Goal: Information Seeking & Learning: Learn about a topic

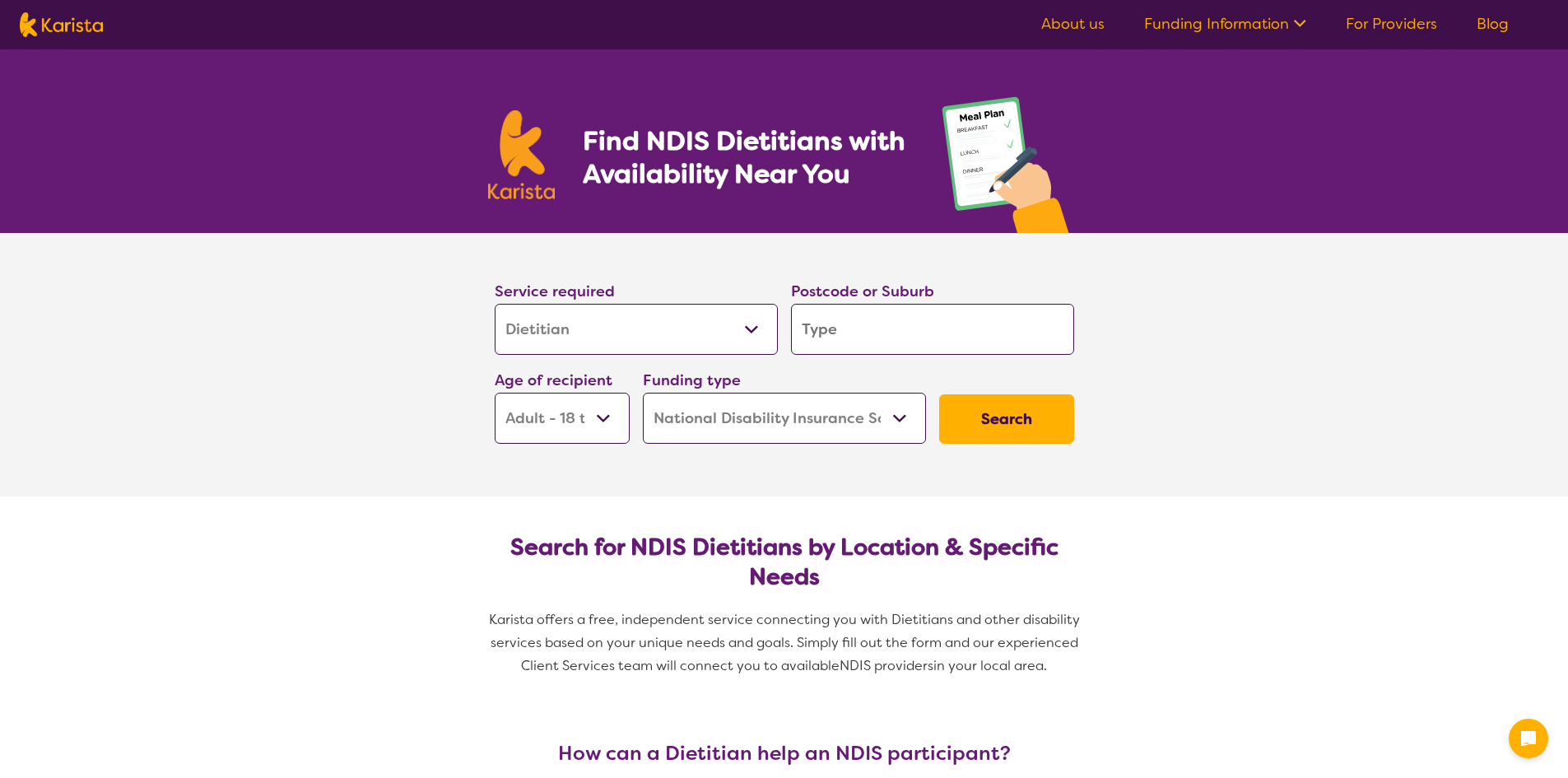
select select "Dietitian"
select select "AD"
select select "NDIS"
select select "Dietitian"
select select "AD"
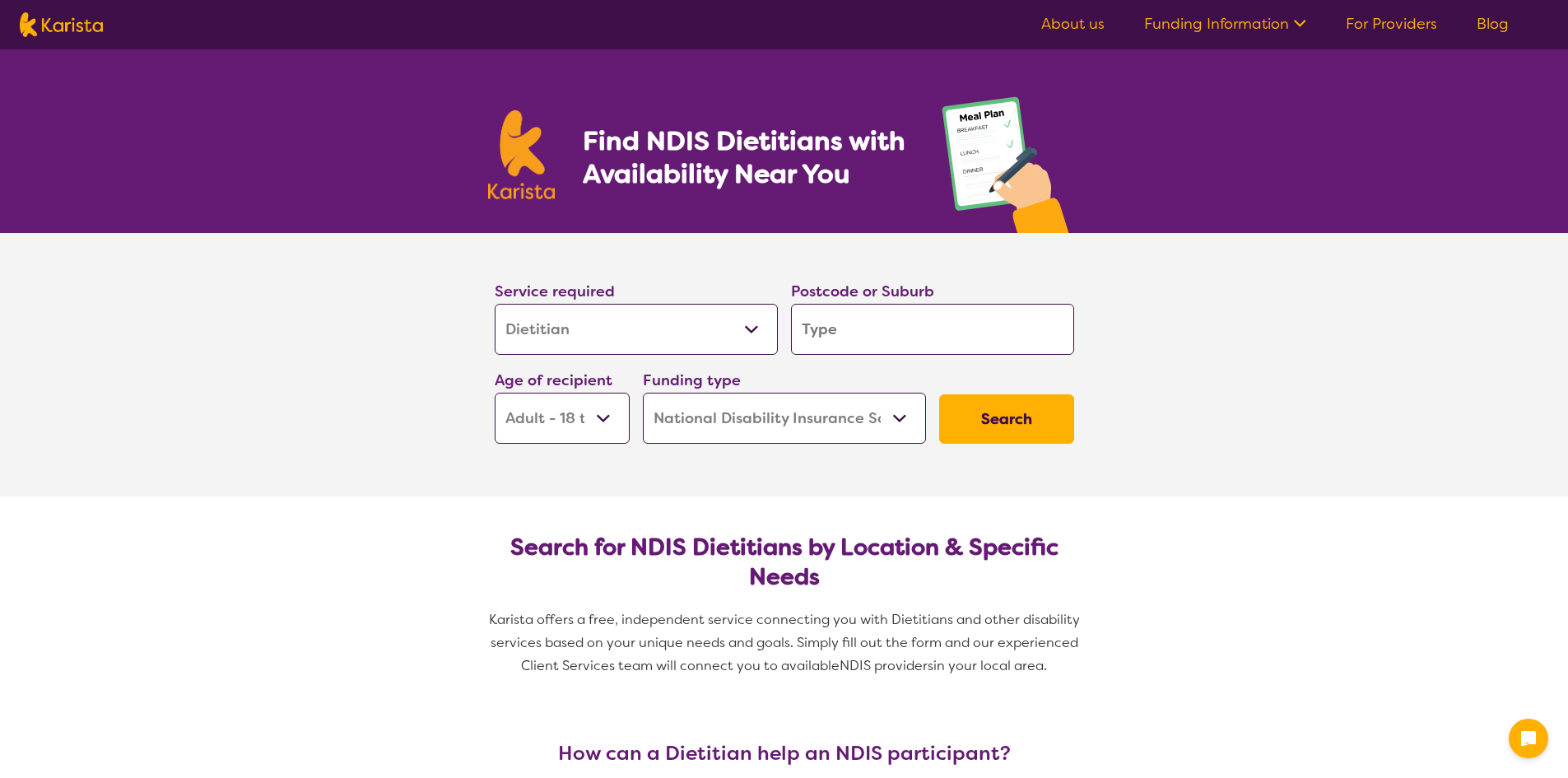
select select "NDIS"
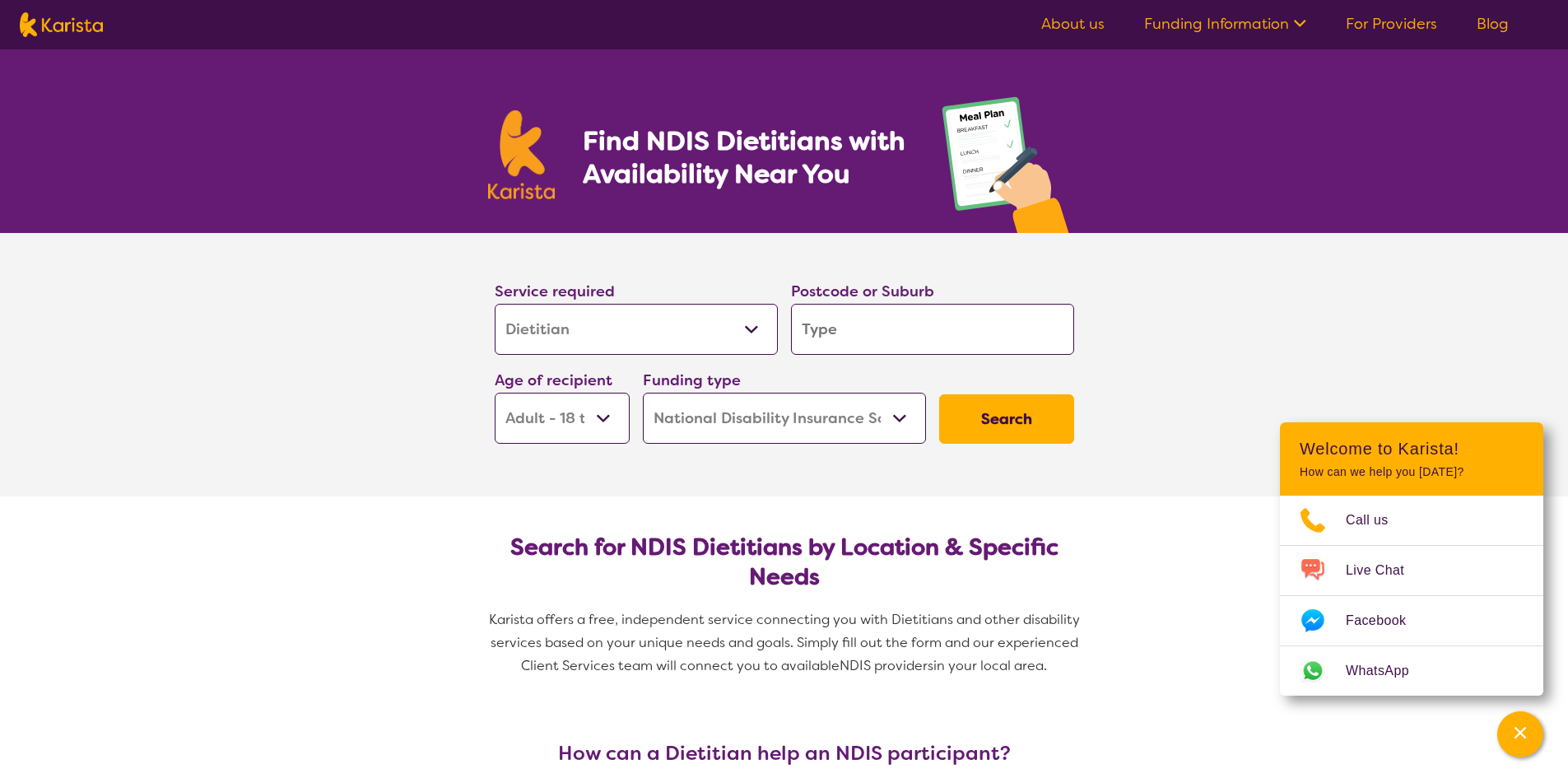
click at [847, 326] on input "search" at bounding box center [932, 329] width 283 height 51
click at [784, 452] on section "Service required Allied Health Assistant Assessment (ADHD or Autism) Behaviour …" at bounding box center [784, 364] width 659 height 263
click at [781, 423] on select "Home Care Package (HCP) National Disability Insurance Scheme (NDIS) I don't know" at bounding box center [784, 418] width 283 height 51
click at [643, 393] on select "Home Care Package (HCP) National Disability Insurance Scheme (NDIS) I don't know" at bounding box center [784, 418] width 283 height 51
click at [913, 327] on input "search" at bounding box center [932, 329] width 283 height 51
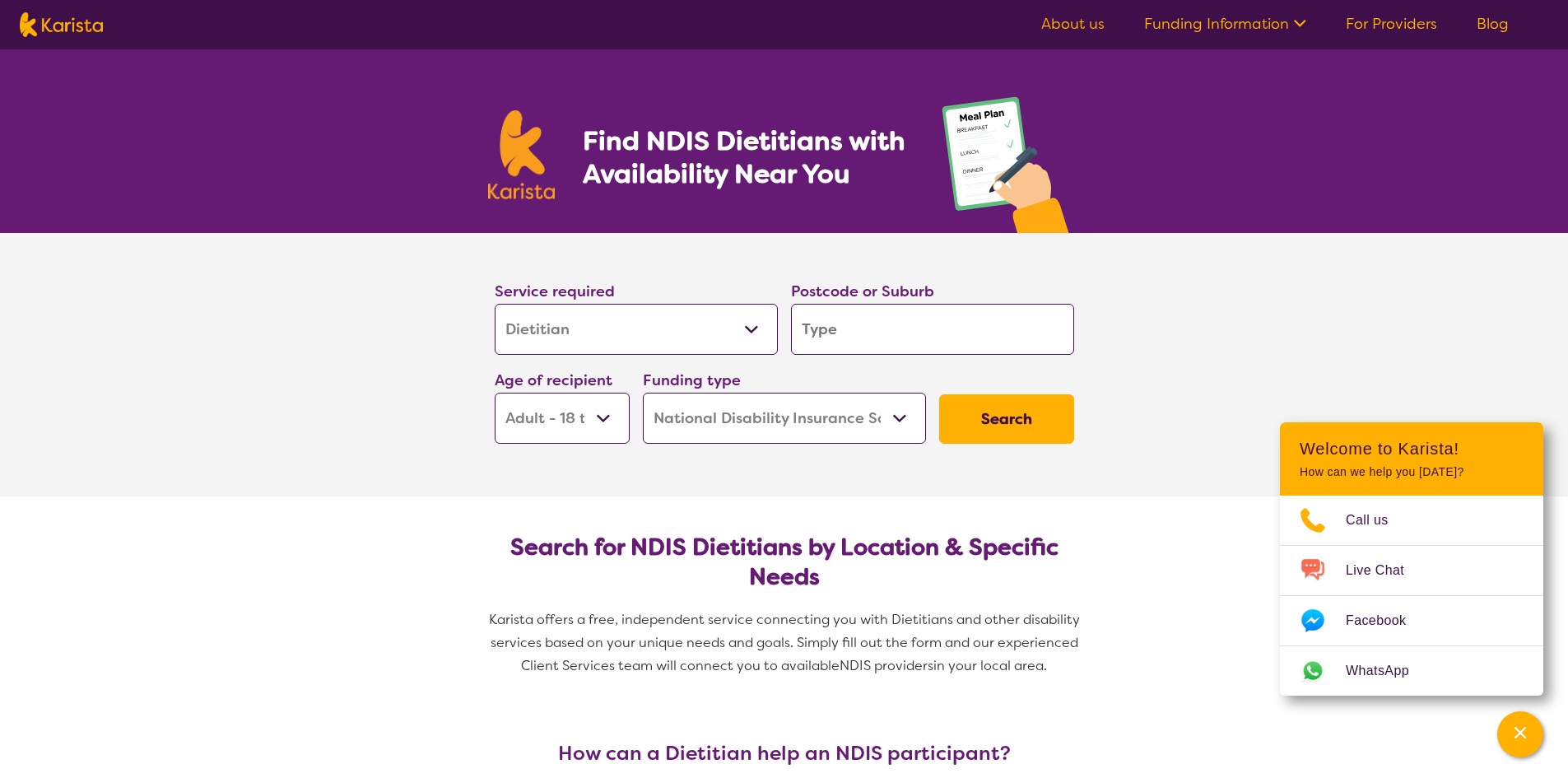
click at [835, 342] on input "search" at bounding box center [932, 329] width 283 height 51
type input "F"
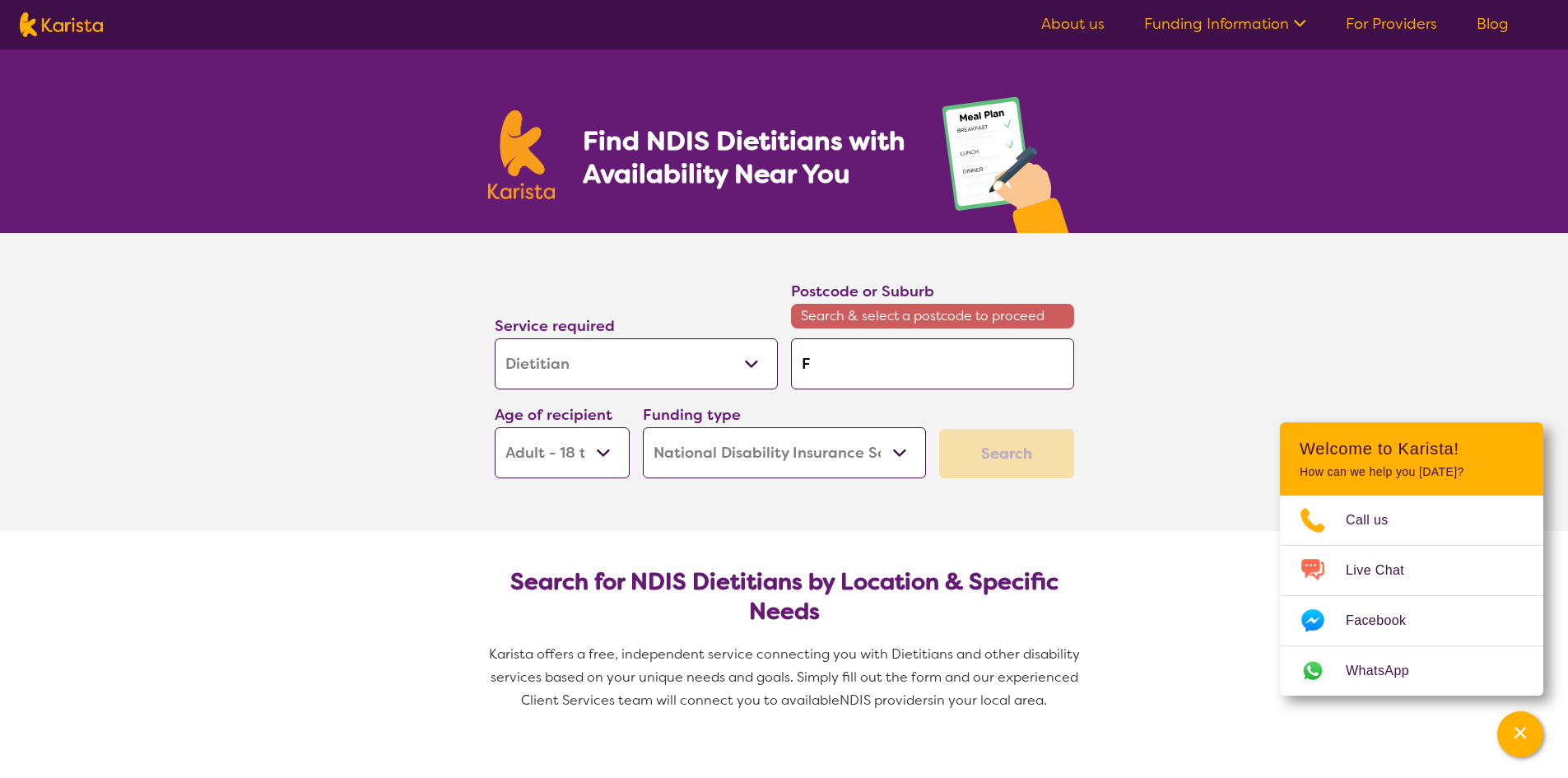
type input "Fo"
type input "Foo"
type input "Foot"
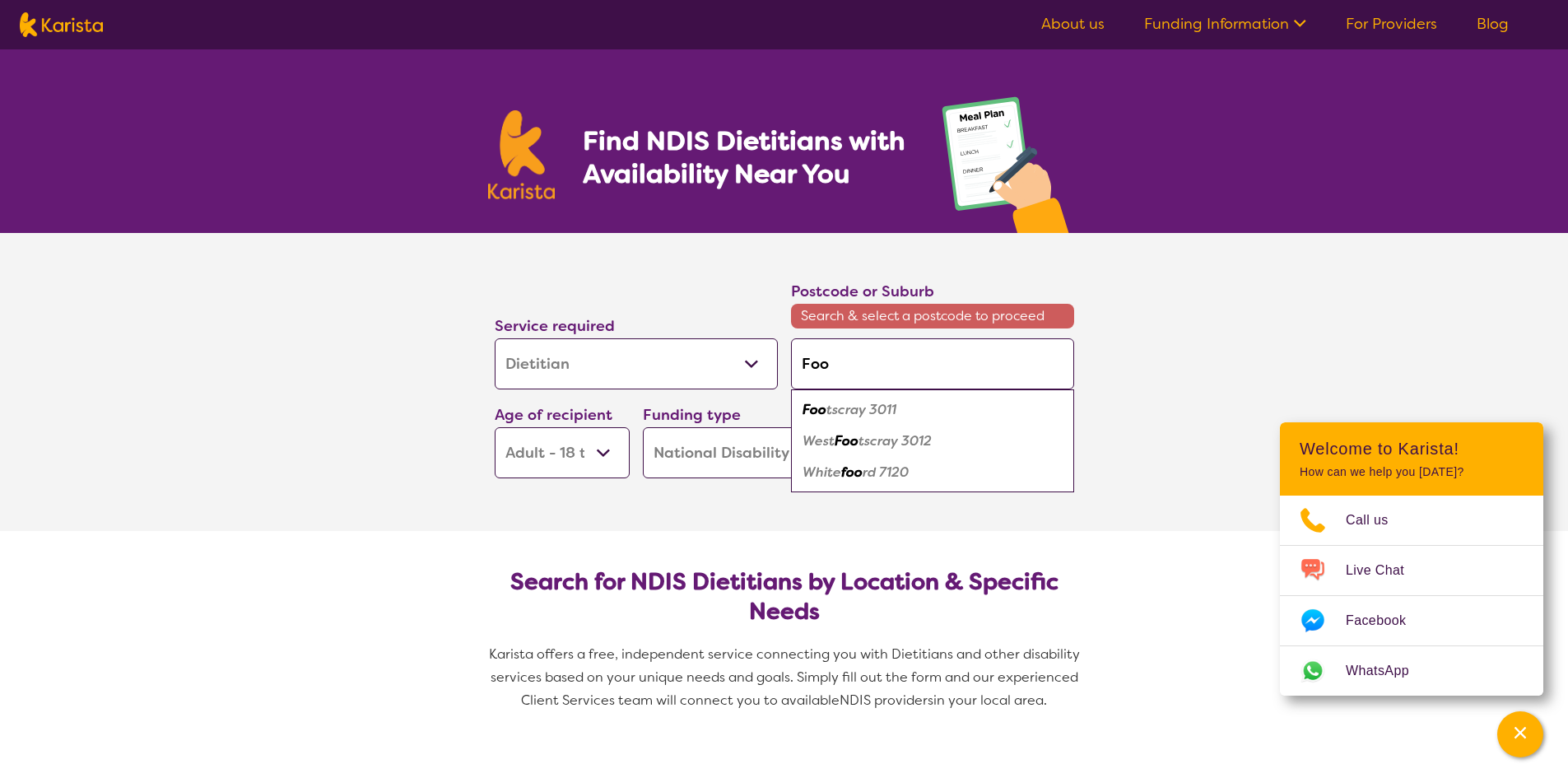
type input "Foot"
click at [899, 408] on div "Foot scray 3011" at bounding box center [932, 410] width 267 height 32
type input "3011"
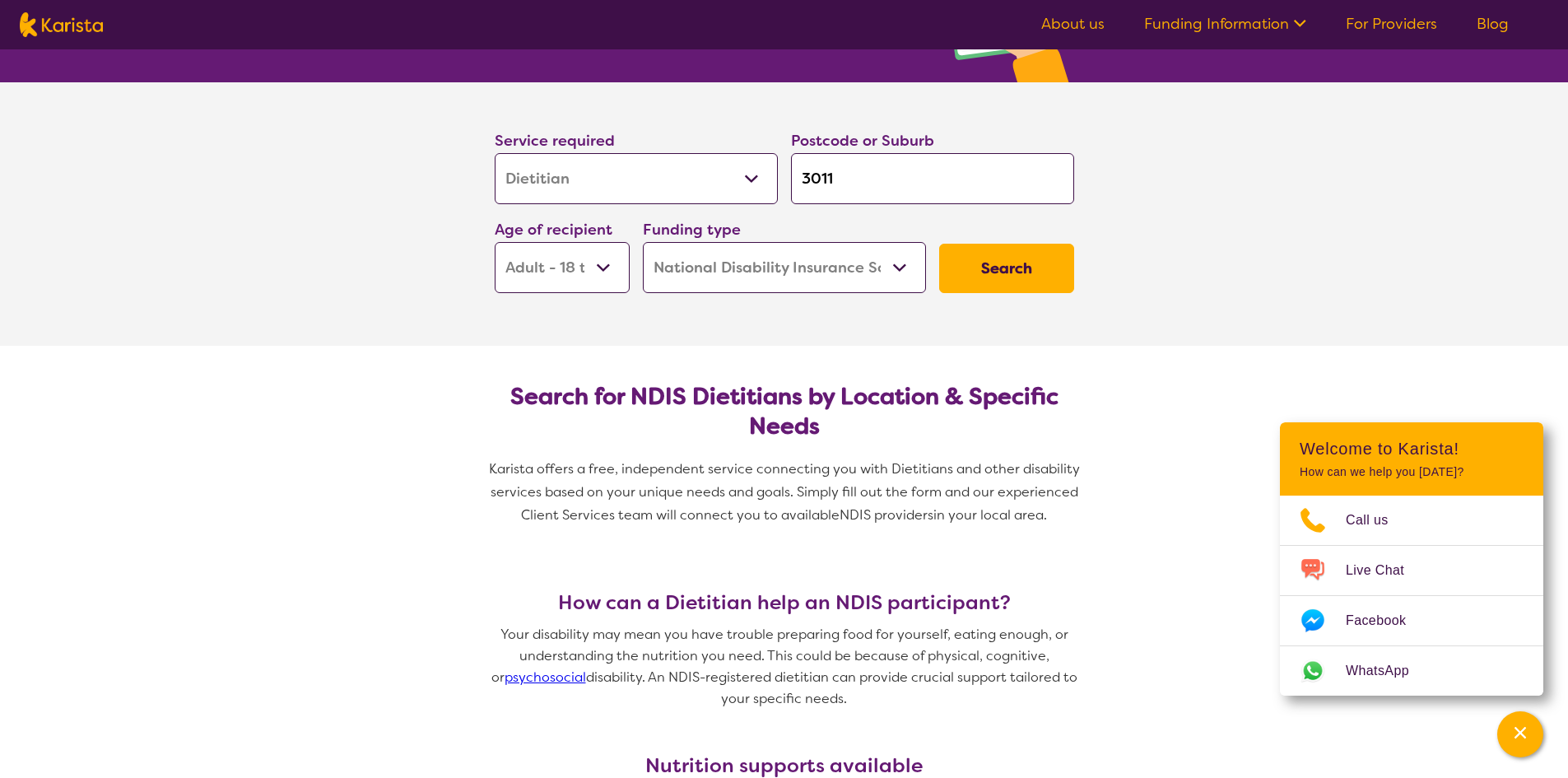
scroll to position [164, 0]
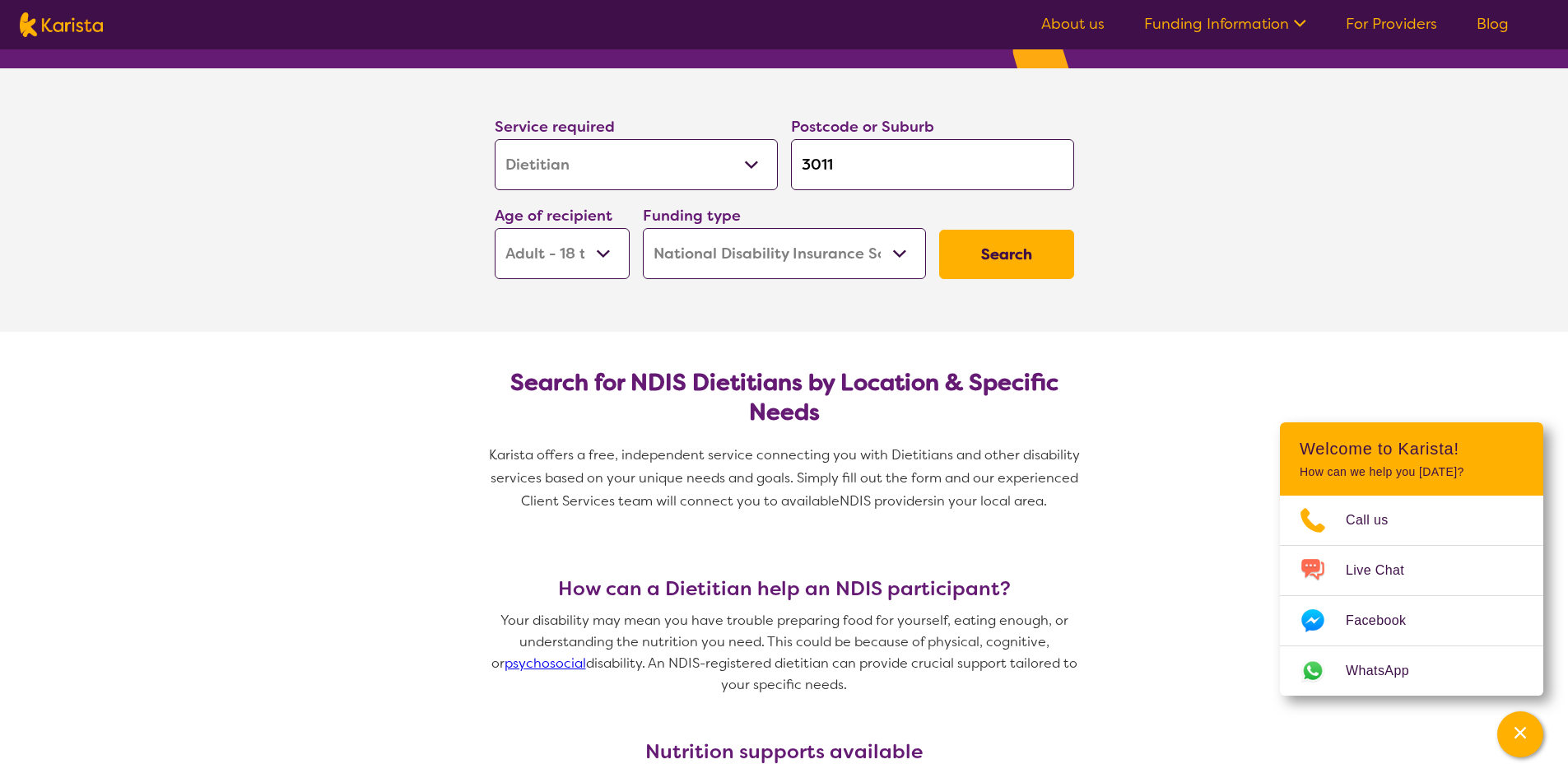
click at [1014, 250] on button "Search" at bounding box center [1006, 255] width 135 height 49
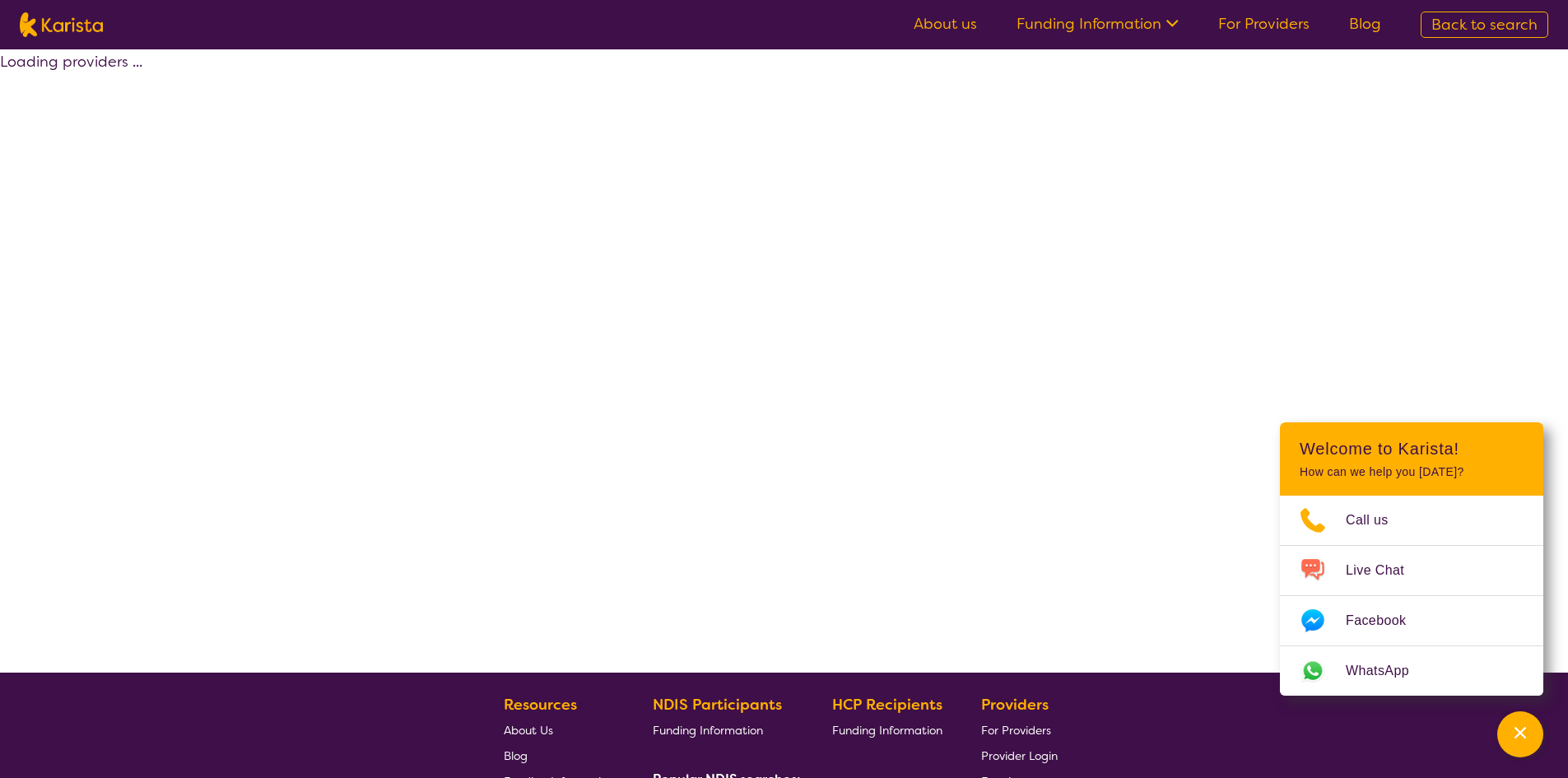
select select "by_score"
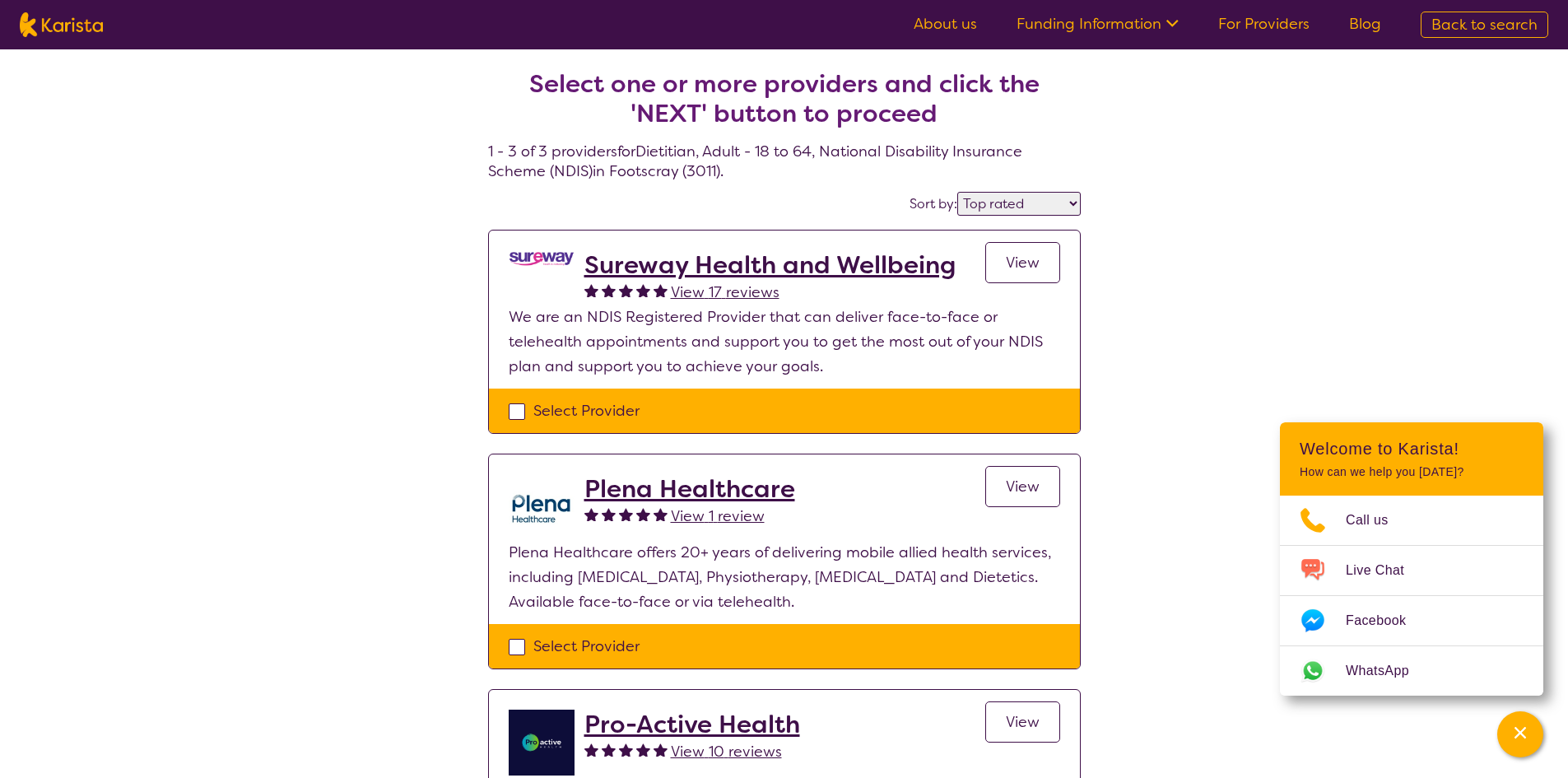
select select "Dietitian"
select select "AD"
select select "NDIS"
select select "Dietitian"
select select "AD"
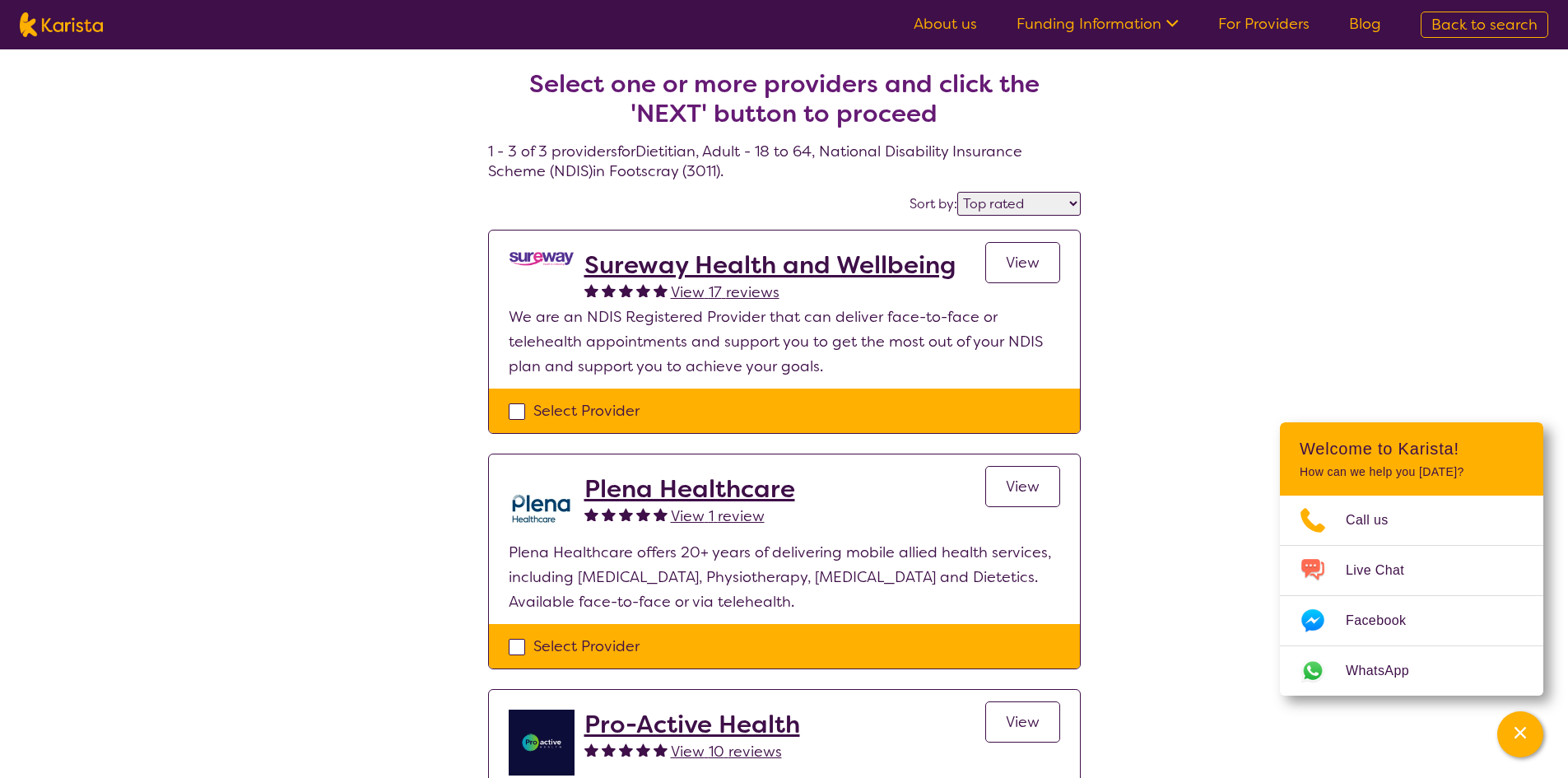
select select "NDIS"
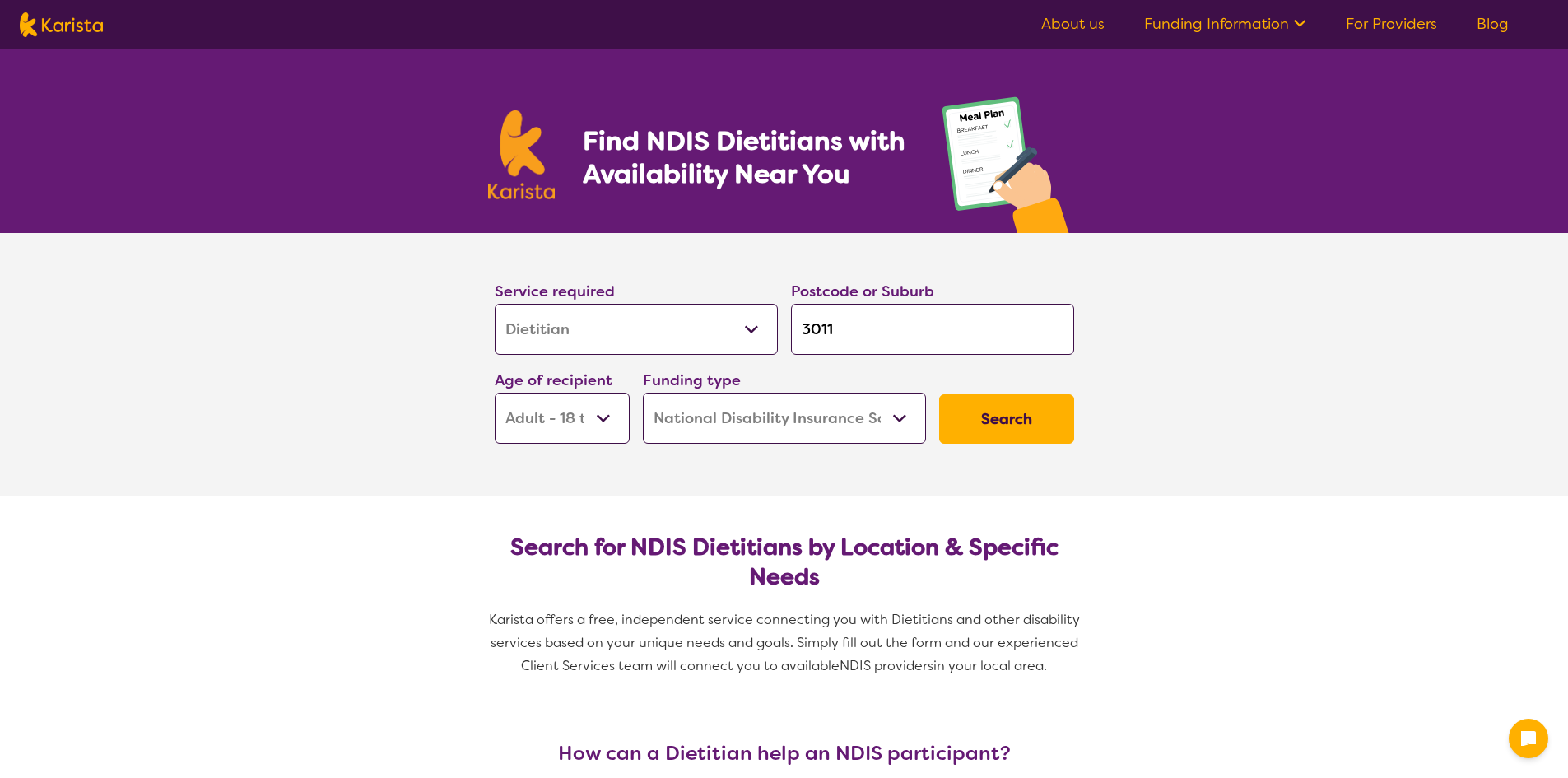
select select "Dietitian"
select select "AD"
select select "NDIS"
select select "Dietitian"
select select "AD"
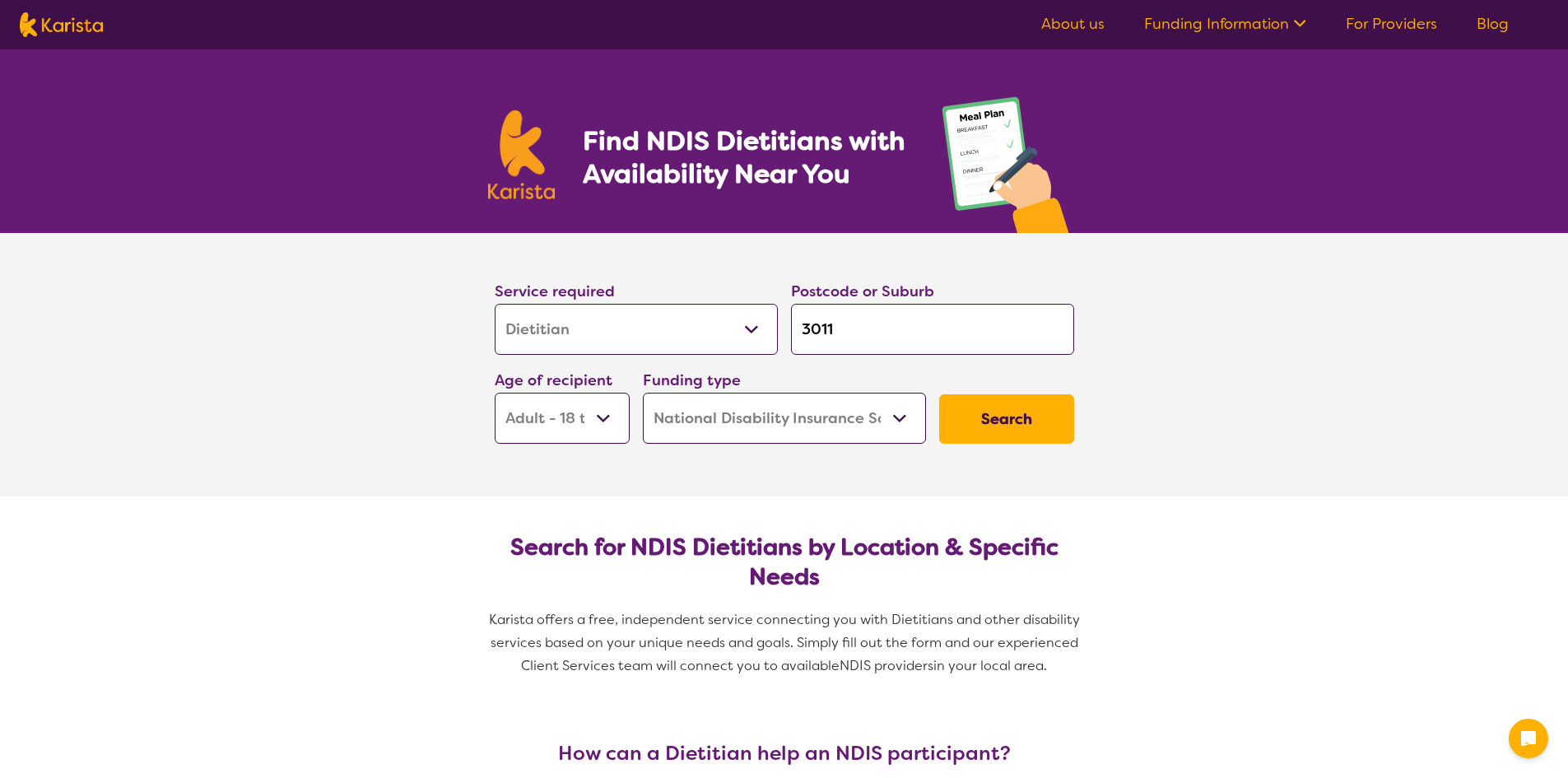
select select "NDIS"
